Goal: Information Seeking & Learning: Learn about a topic

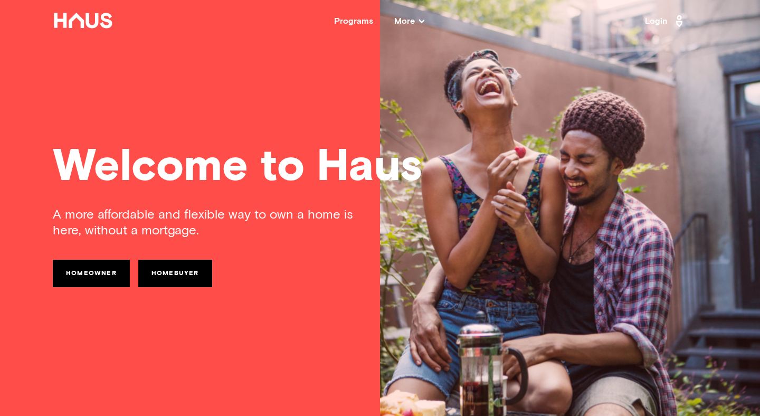
click at [413, 25] on span "More" at bounding box center [409, 21] width 30 height 8
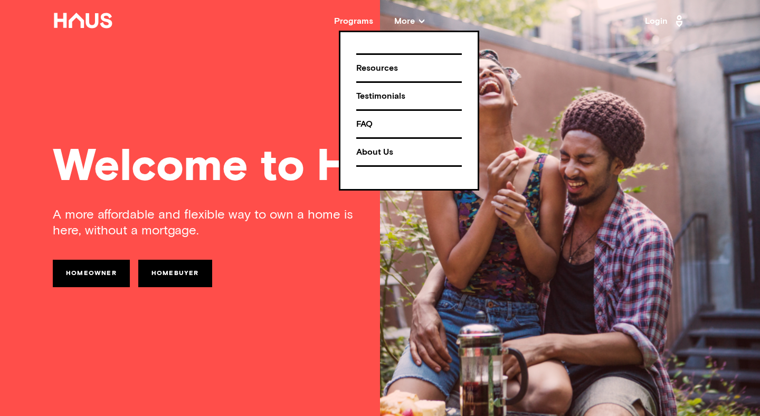
click at [360, 123] on div "FAQ" at bounding box center [409, 124] width 106 height 18
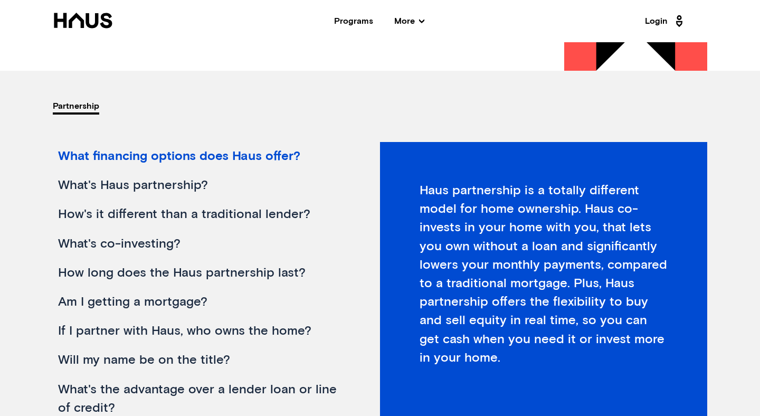
scroll to position [106, 0]
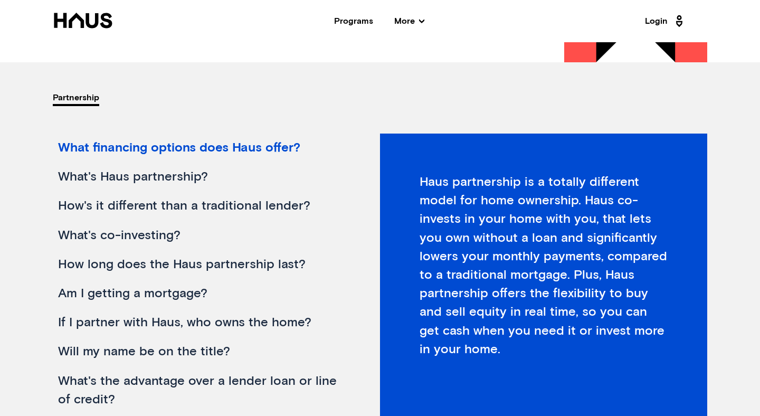
click at [166, 174] on div "What's Haus partnership?" at bounding box center [200, 176] width 294 height 29
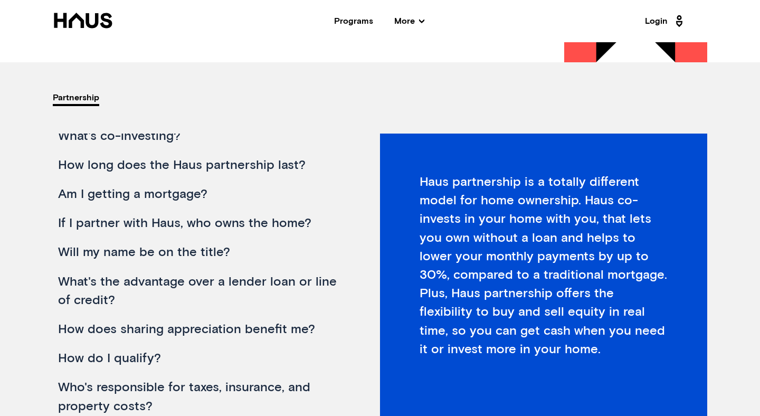
scroll to position [112, 0]
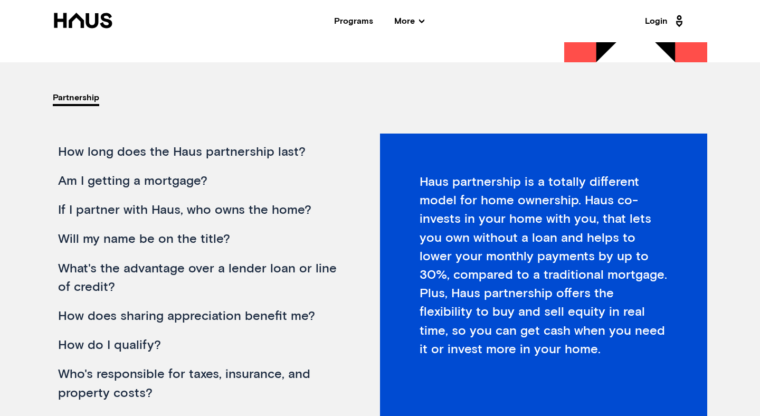
click at [257, 211] on div "If I partner with Haus, who owns the home?" at bounding box center [200, 210] width 294 height 29
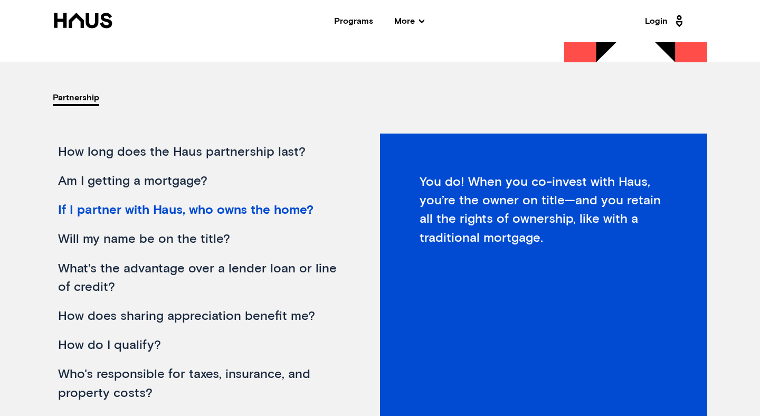
click at [198, 232] on div "Will my name be on the title?" at bounding box center [200, 239] width 294 height 29
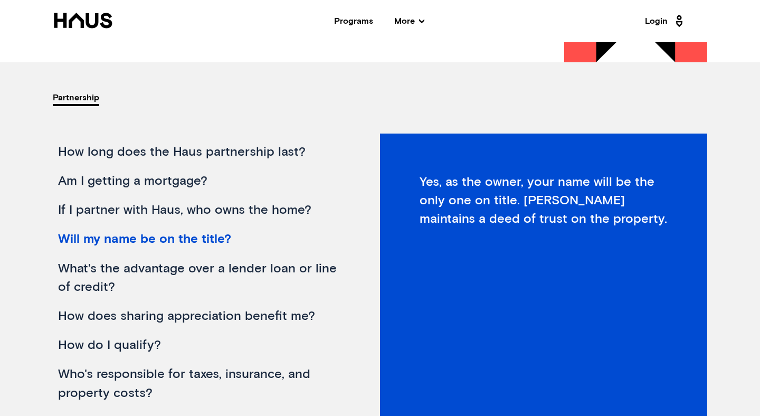
click at [217, 260] on div "What's the advantage over a lender loan or line of credit?" at bounding box center [200, 277] width 294 height 47
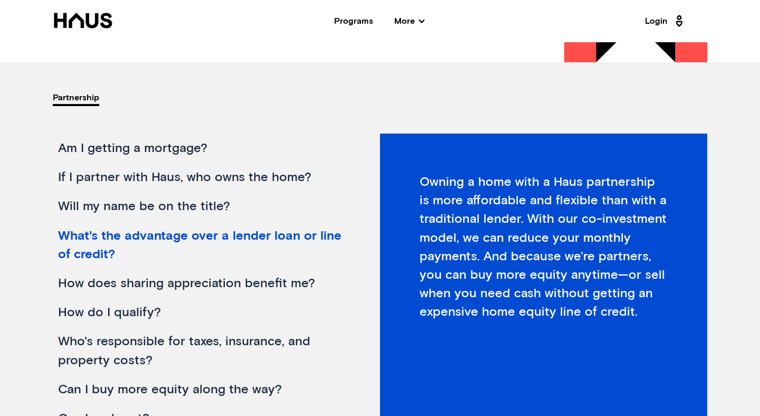
scroll to position [148, 0]
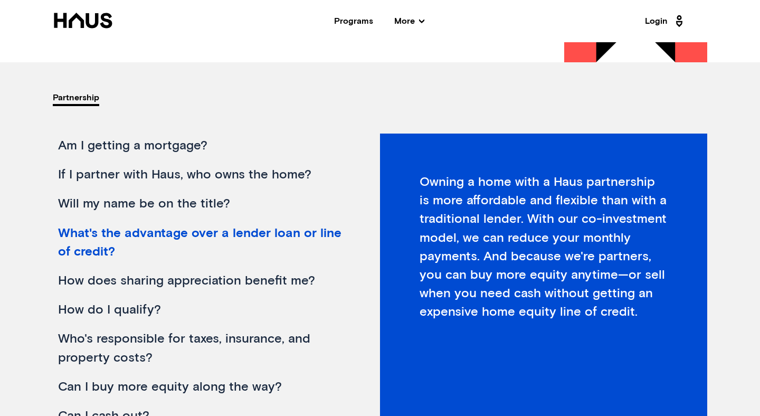
click at [284, 279] on div "How does sharing appreciation benefit me?" at bounding box center [200, 280] width 294 height 29
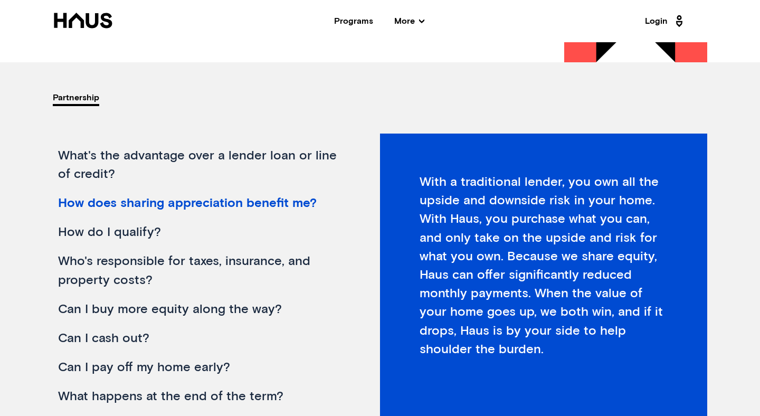
scroll to position [229, 0]
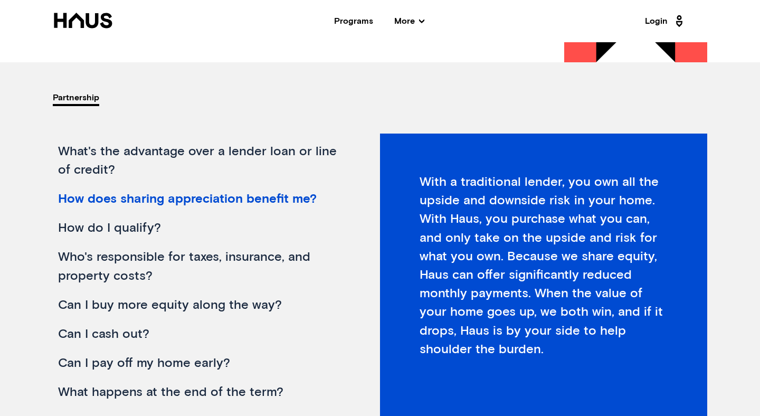
click at [151, 231] on div "How do I qualify?" at bounding box center [200, 228] width 294 height 29
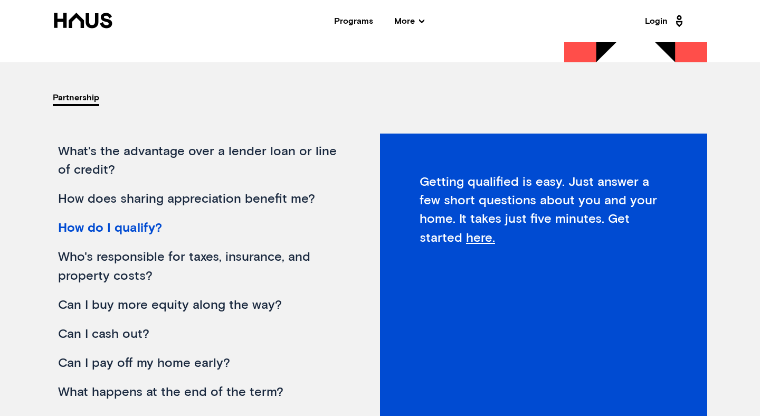
click at [243, 262] on div "Who's responsible for taxes, insurance, and property costs?" at bounding box center [200, 266] width 294 height 47
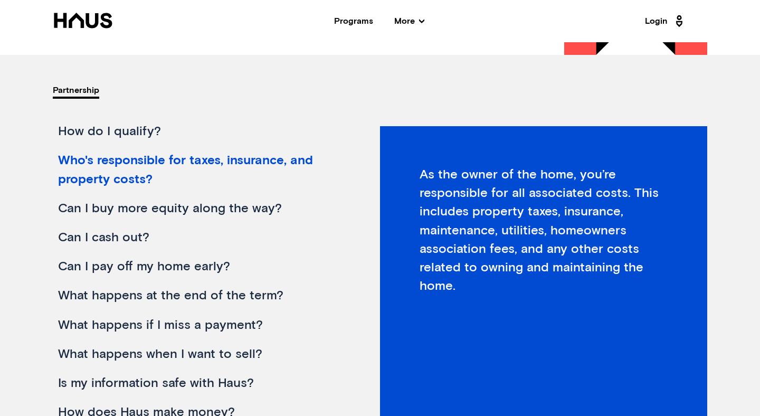
scroll to position [0, 0]
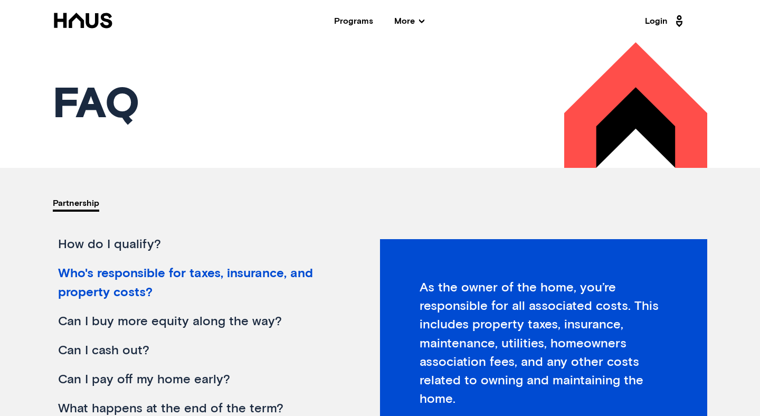
click at [83, 25] on icon at bounding box center [83, 20] width 58 height 15
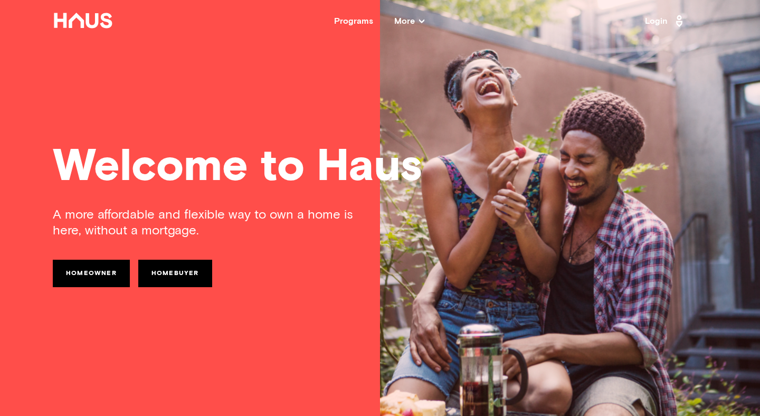
click at [169, 278] on link "Homebuyer" at bounding box center [175, 273] width 74 height 27
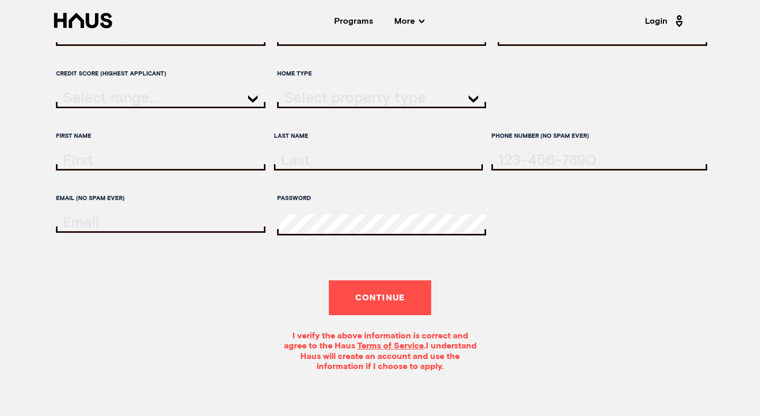
scroll to position [140, 0]
